Goal: Download file/media

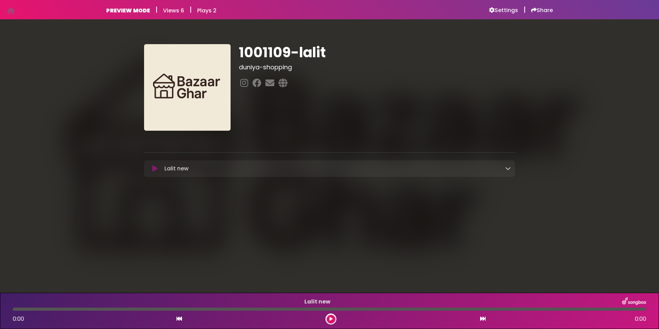
click at [510, 170] on icon at bounding box center [509, 169] width 6 height 6
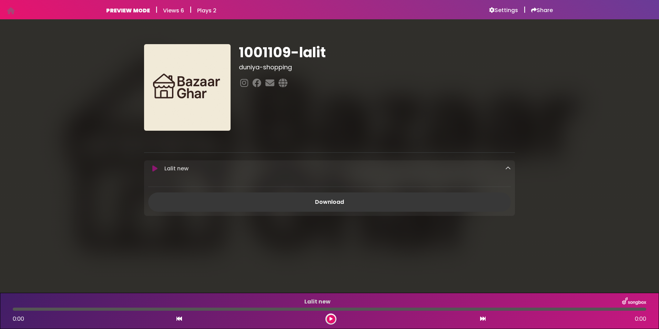
click at [441, 200] on link "Download" at bounding box center [329, 201] width 363 height 19
click at [156, 170] on icon at bounding box center [154, 168] width 5 height 7
click at [330, 316] on button at bounding box center [331, 319] width 9 height 9
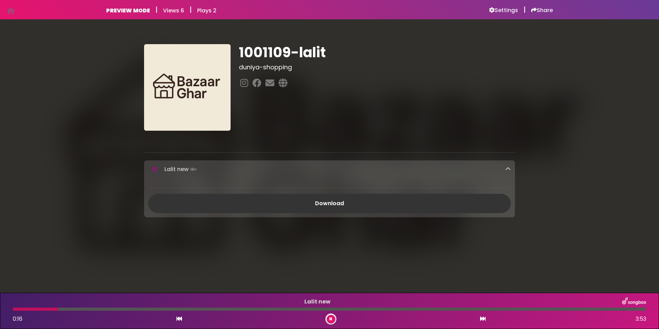
click at [80, 310] on div at bounding box center [330, 309] width 634 height 3
click at [114, 307] on div "Lalit new 0:25 3:53" at bounding box center [330, 310] width 642 height 27
click at [117, 309] on div at bounding box center [330, 309] width 634 height 3
click at [250, 308] on div at bounding box center [330, 309] width 634 height 3
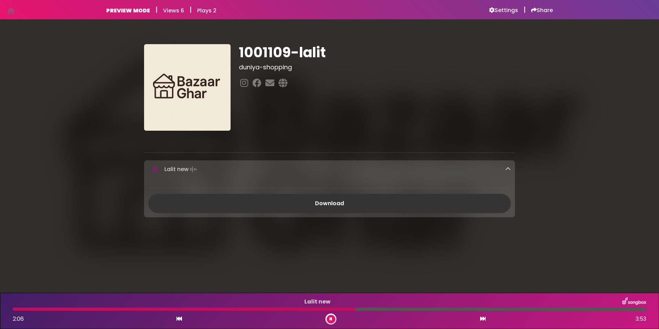
click at [469, 310] on div at bounding box center [330, 309] width 634 height 3
click at [530, 309] on div at bounding box center [330, 309] width 634 height 3
